Goal: Task Accomplishment & Management: Manage account settings

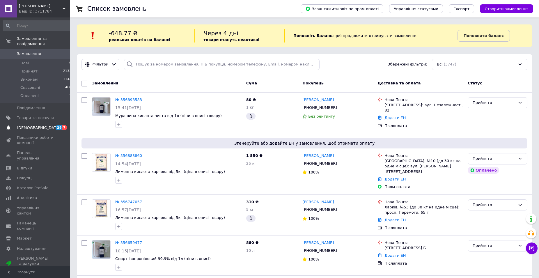
click at [31, 125] on span "[DEMOGRAPHIC_DATA]" at bounding box center [38, 127] width 43 height 5
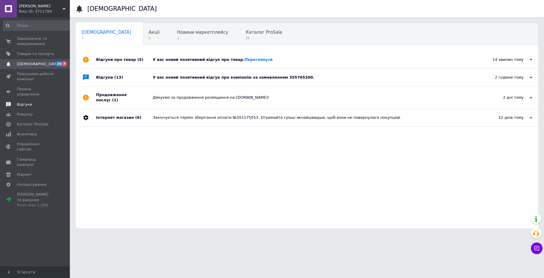
click at [30, 99] on link "Відгуки" at bounding box center [37, 104] width 75 height 10
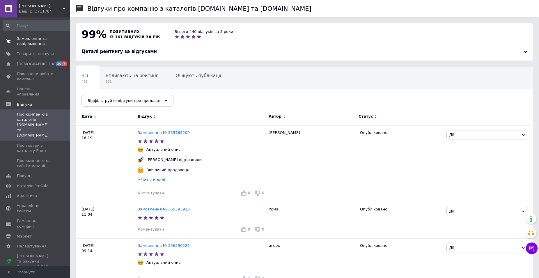
click at [26, 43] on span "Замовлення та повідомлення" at bounding box center [35, 41] width 37 height 10
